Goal: Find specific page/section: Find specific page/section

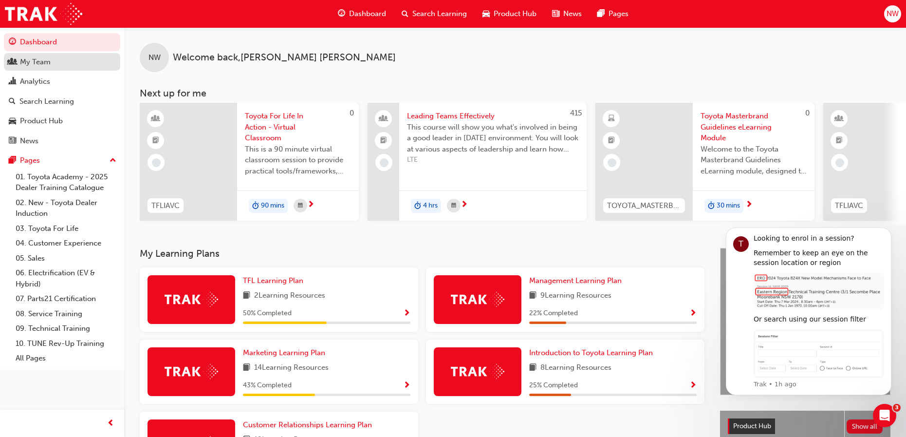
drag, startPoint x: 46, startPoint y: 66, endPoint x: 40, endPoint y: 65, distance: 5.9
click at [46, 66] on div "My Team" at bounding box center [35, 61] width 31 height 11
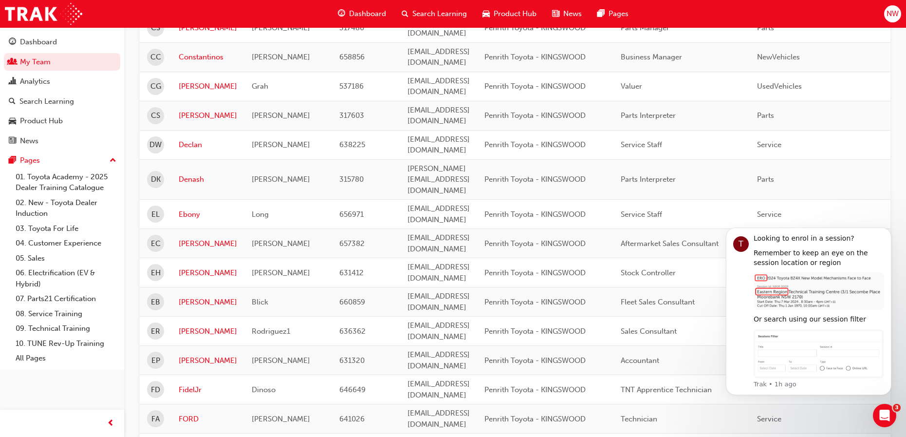
scroll to position [584, 0]
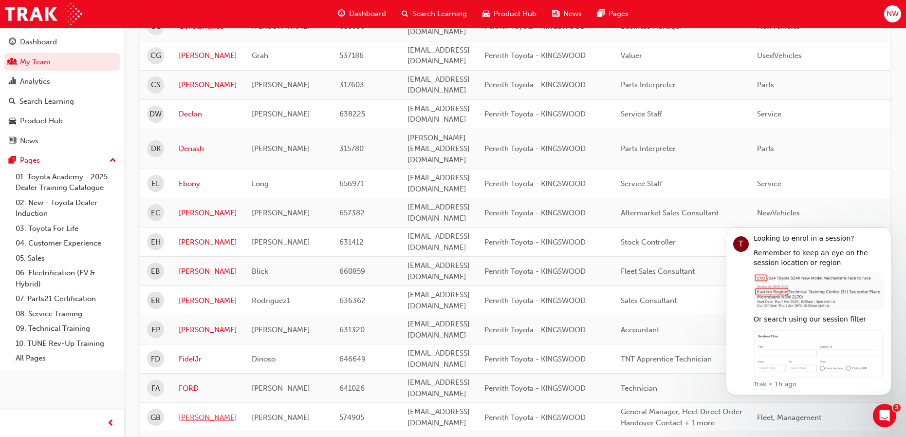
click at [191, 412] on link "[PERSON_NAME]" at bounding box center [208, 417] width 58 height 11
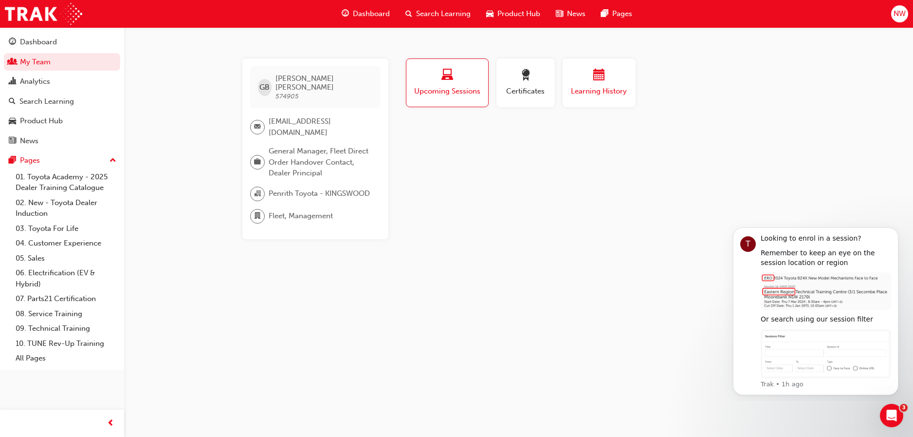
click at [608, 93] on span "Learning History" at bounding box center [599, 91] width 58 height 11
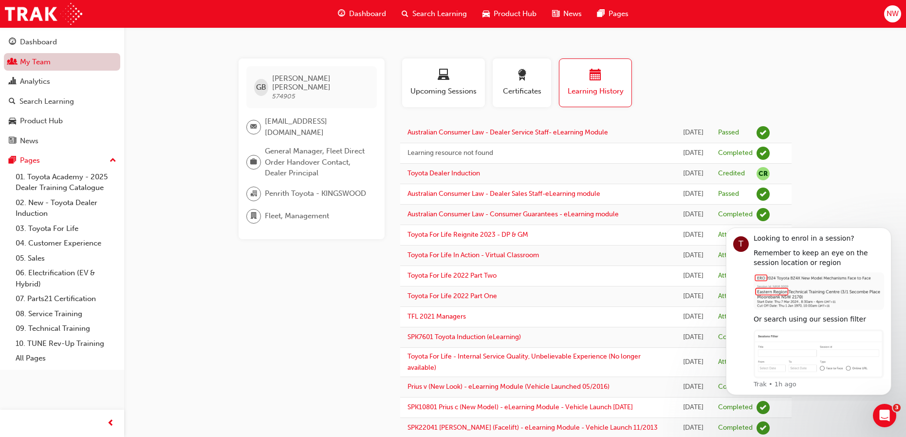
click at [20, 62] on link "My Team" at bounding box center [62, 62] width 116 height 18
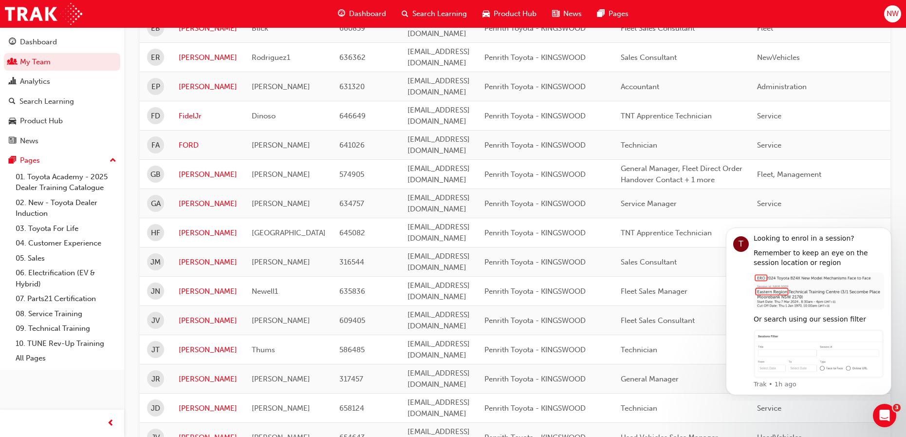
scroll to position [827, 0]
click at [187, 373] on link "[PERSON_NAME]" at bounding box center [208, 378] width 58 height 11
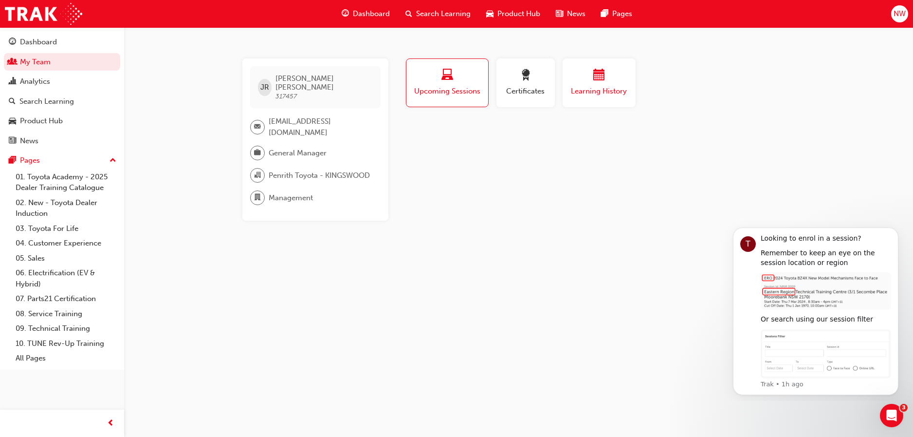
click at [596, 81] on span "calendar-icon" at bounding box center [599, 75] width 12 height 13
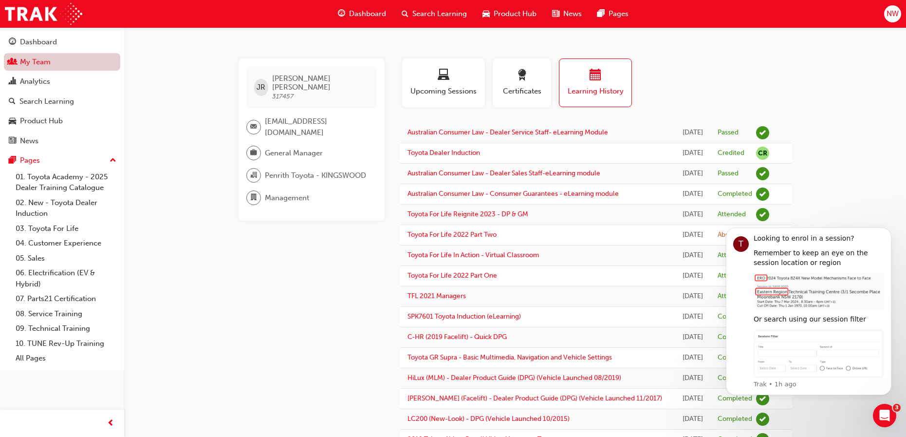
click at [24, 62] on link "My Team" at bounding box center [62, 62] width 116 height 18
